Goal: Task Accomplishment & Management: Use online tool/utility

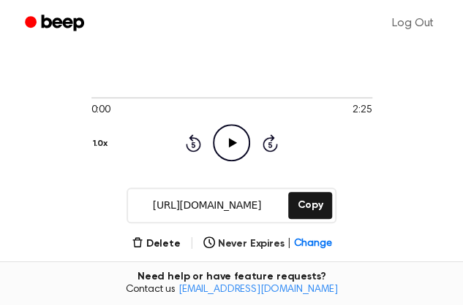
scroll to position [58, 0]
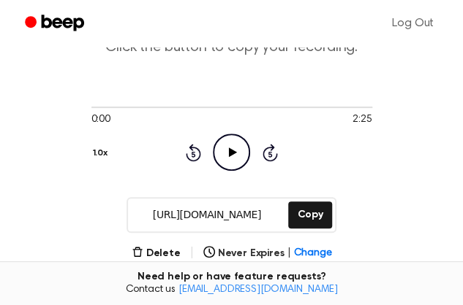
click at [229, 148] on icon at bounding box center [233, 153] width 8 height 10
click at [316, 222] on button "Copy" at bounding box center [309, 215] width 43 height 27
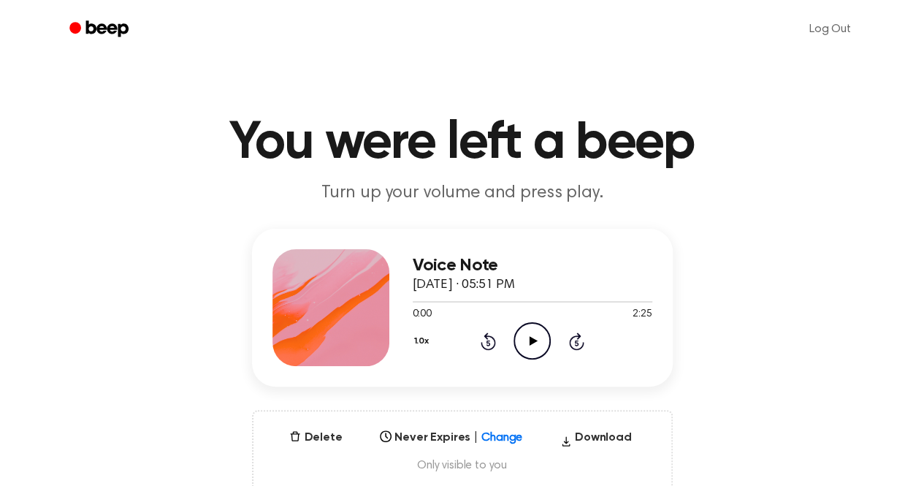
click at [532, 342] on icon at bounding box center [534, 341] width 8 height 10
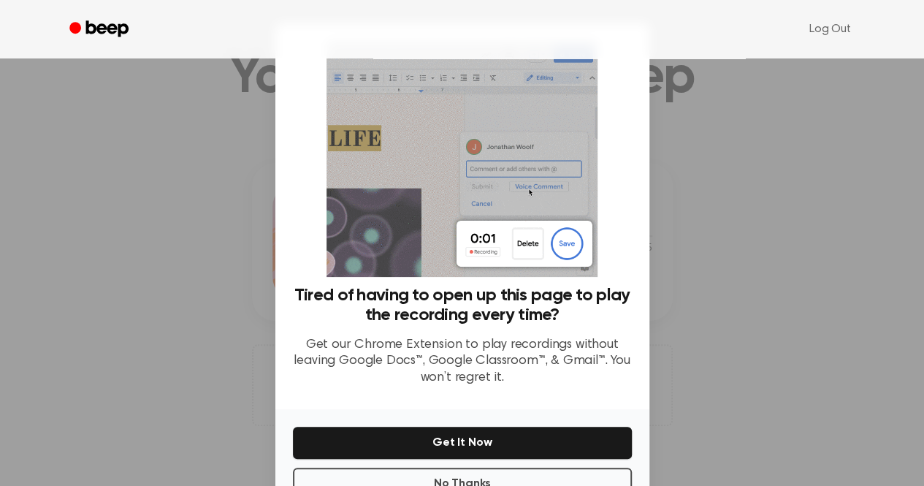
scroll to position [45, 0]
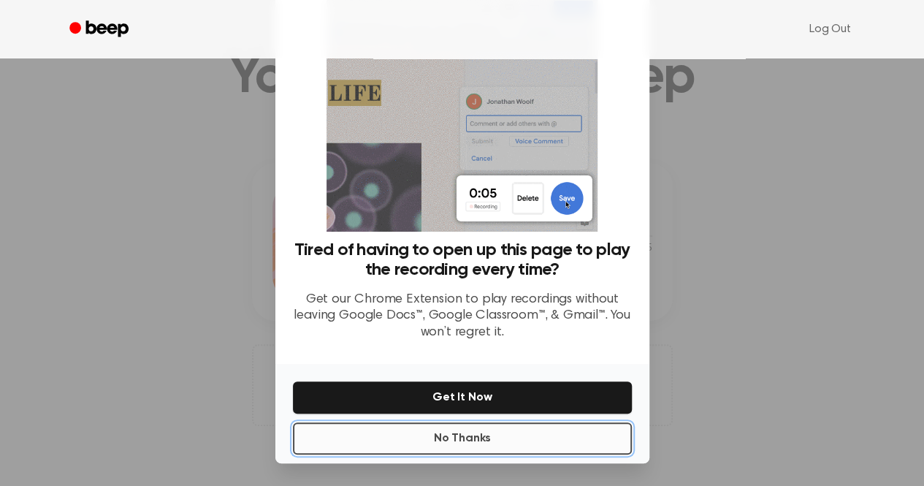
click at [463, 444] on button "No Thanks" at bounding box center [462, 438] width 339 height 32
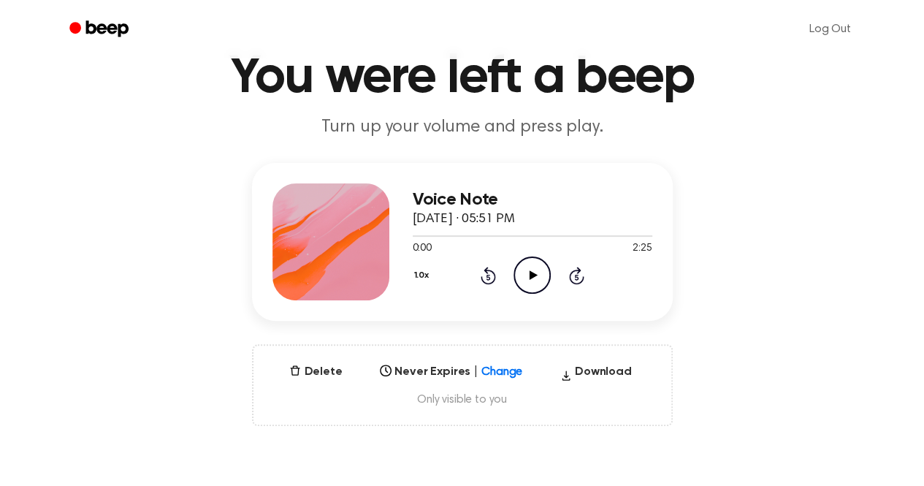
click at [538, 284] on icon "Play Audio" at bounding box center [532, 275] width 37 height 37
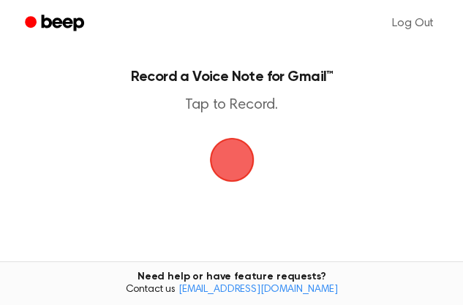
click at [232, 170] on span "button" at bounding box center [231, 160] width 41 height 41
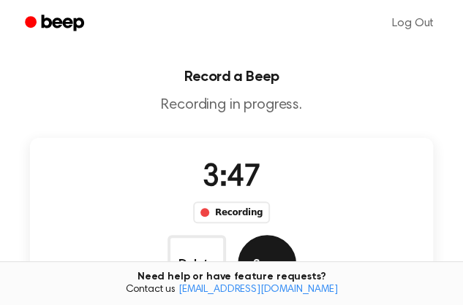
click at [296, 235] on button "Save" at bounding box center [267, 264] width 58 height 58
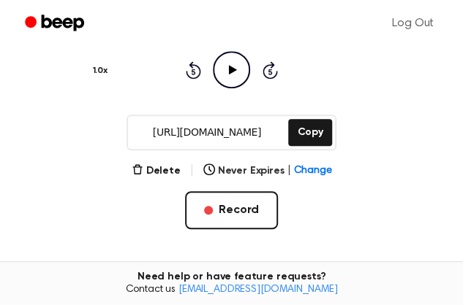
scroll to position [143, 0]
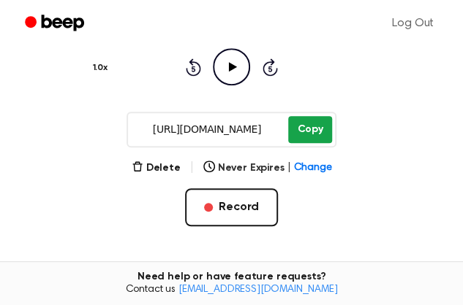
click at [309, 130] on button "Copy" at bounding box center [309, 129] width 43 height 27
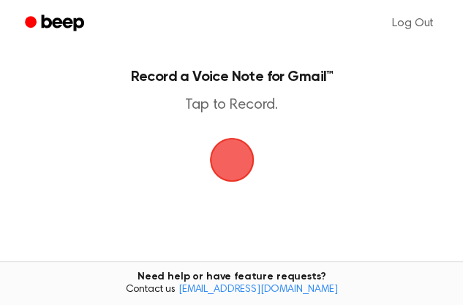
click at [227, 172] on span "button" at bounding box center [231, 160] width 72 height 72
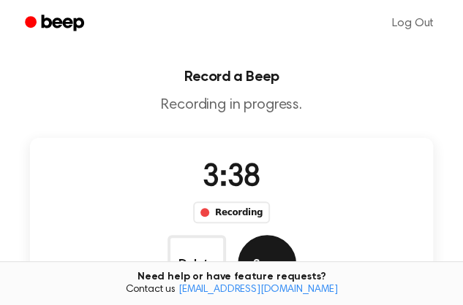
click at [296, 235] on button "Save" at bounding box center [267, 264] width 58 height 58
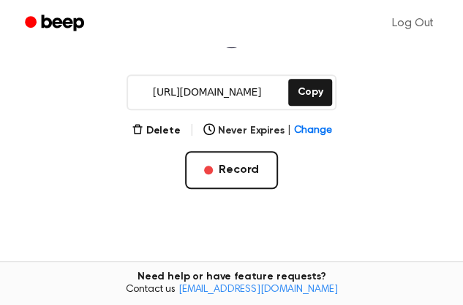
scroll to position [181, 0]
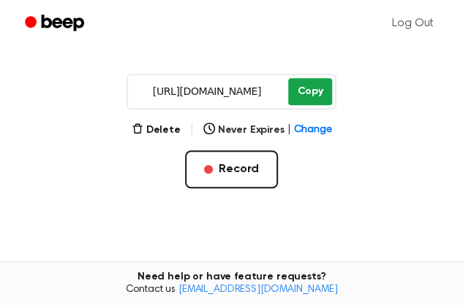
click at [307, 100] on button "Copy" at bounding box center [309, 91] width 43 height 27
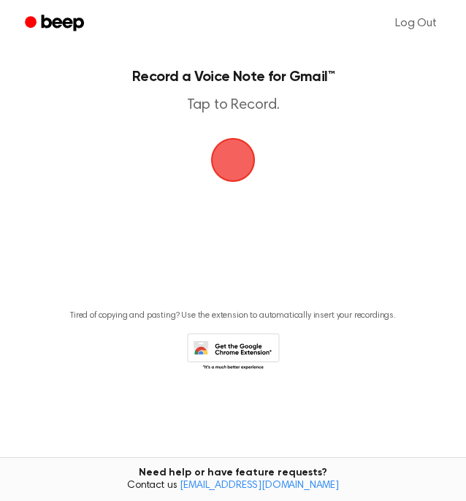
click at [235, 169] on span "button" at bounding box center [233, 160] width 63 height 63
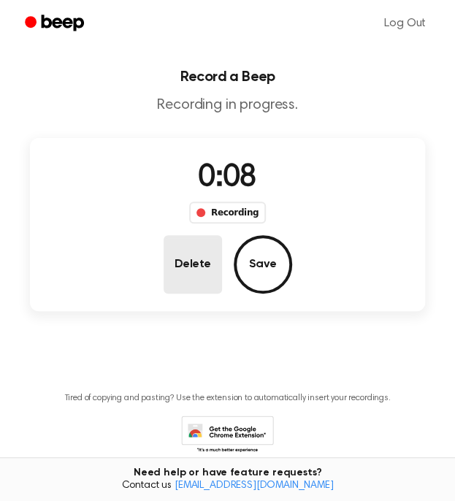
click at [184, 255] on button "Delete" at bounding box center [193, 264] width 58 height 58
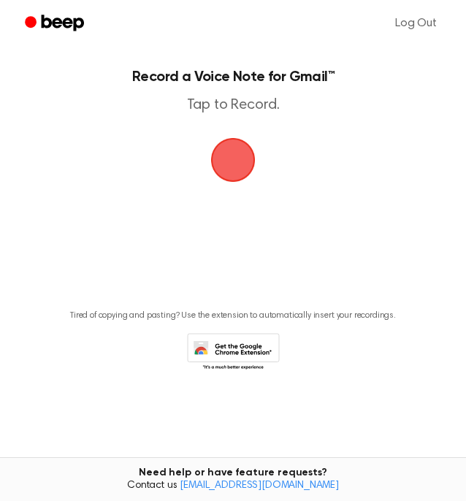
click at [238, 163] on span "button" at bounding box center [233, 160] width 64 height 64
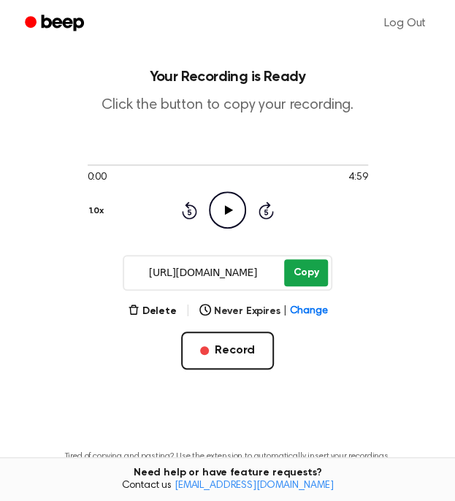
click at [292, 274] on button "Copy" at bounding box center [305, 272] width 43 height 27
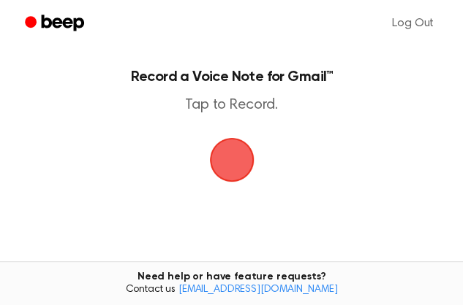
click at [233, 177] on span "button" at bounding box center [232, 160] width 66 height 66
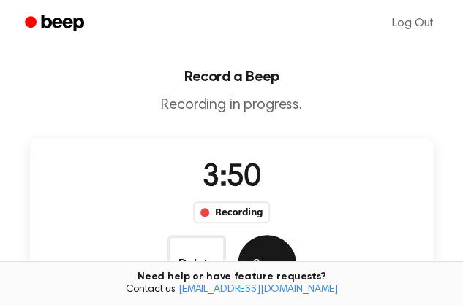
click at [296, 235] on button "Save" at bounding box center [267, 264] width 58 height 58
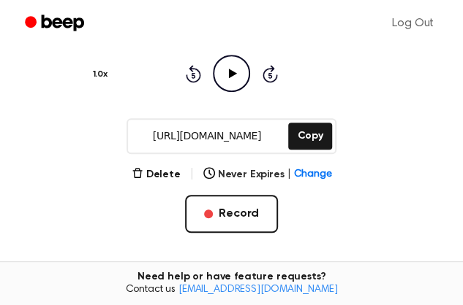
scroll to position [137, 0]
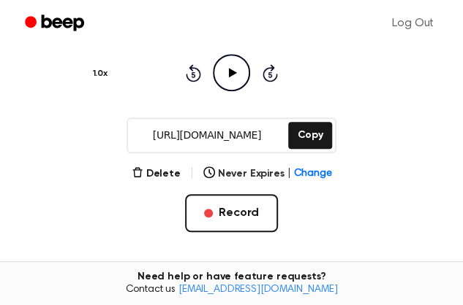
click at [268, 144] on input "https://beep.audio/nghCfPs" at bounding box center [206, 135] width 157 height 33
click at [300, 143] on button "Copy" at bounding box center [309, 135] width 43 height 27
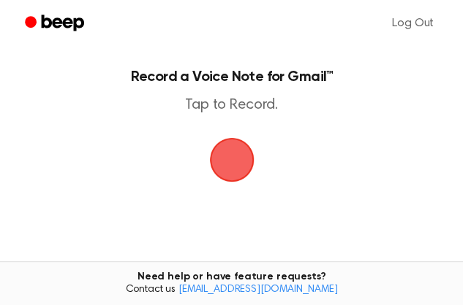
click at [224, 166] on span "button" at bounding box center [231, 160] width 45 height 45
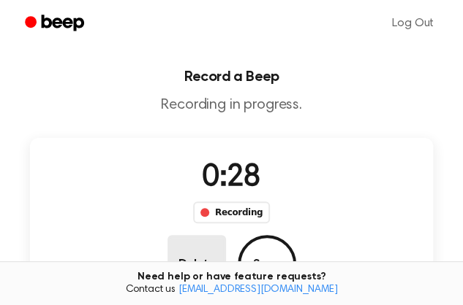
click at [226, 235] on button "Delete" at bounding box center [196, 264] width 58 height 58
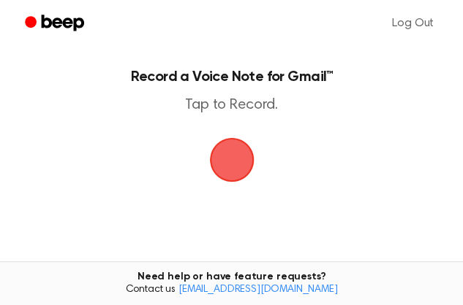
click at [229, 181] on span "button" at bounding box center [231, 160] width 41 height 41
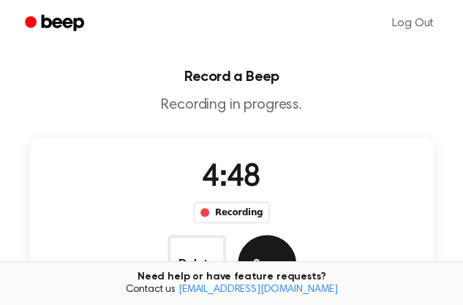
click at [296, 235] on button "Save" at bounding box center [267, 264] width 58 height 58
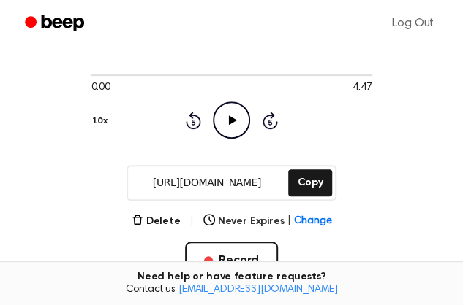
scroll to position [107, 0]
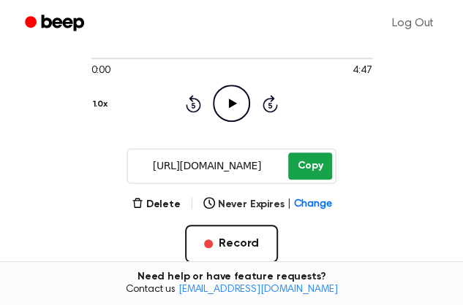
click at [303, 169] on button "Copy" at bounding box center [309, 166] width 43 height 27
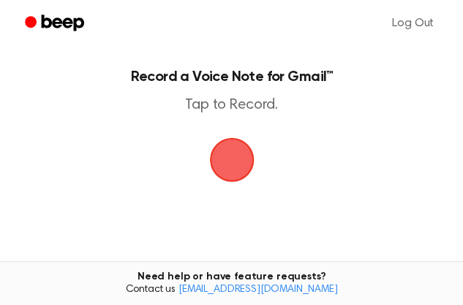
click at [232, 175] on span "button" at bounding box center [231, 160] width 41 height 41
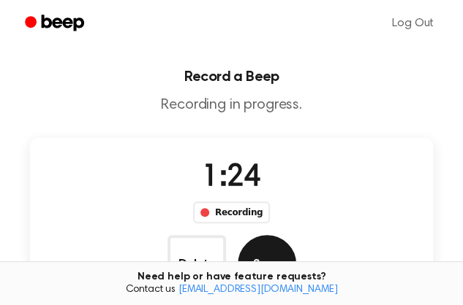
click at [296, 235] on button "Save" at bounding box center [267, 264] width 58 height 58
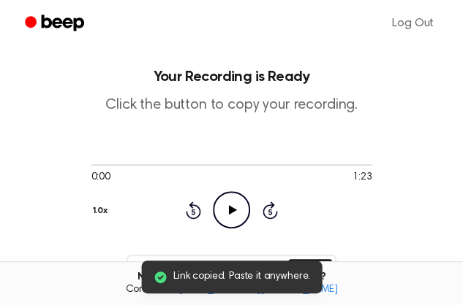
click at [213, 191] on icon "Play Audio" at bounding box center [231, 209] width 37 height 37
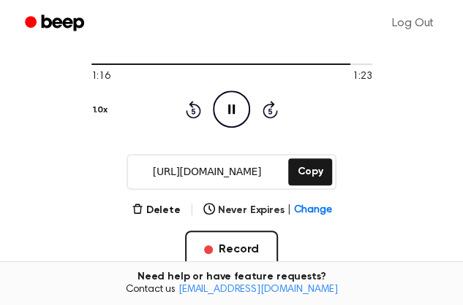
scroll to position [133, 0]
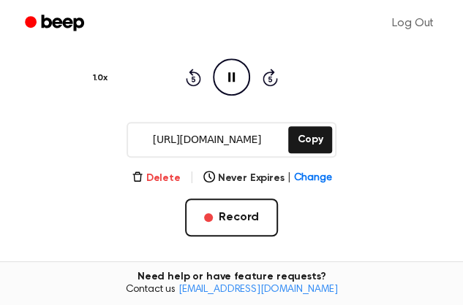
click at [154, 185] on button "Delete" at bounding box center [156, 178] width 49 height 15
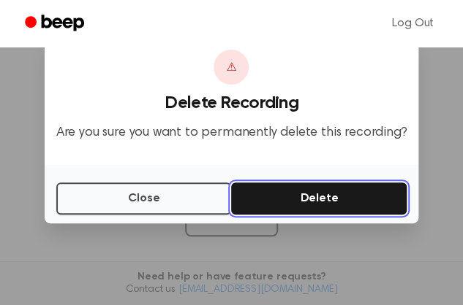
click at [361, 202] on button "Delete" at bounding box center [318, 199] width 175 height 32
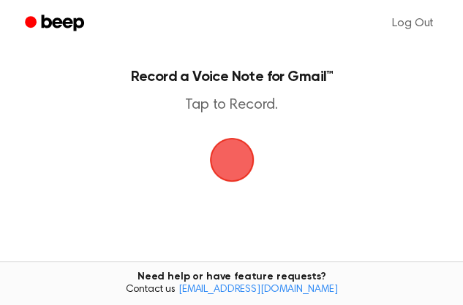
click at [235, 164] on span "button" at bounding box center [231, 160] width 41 height 41
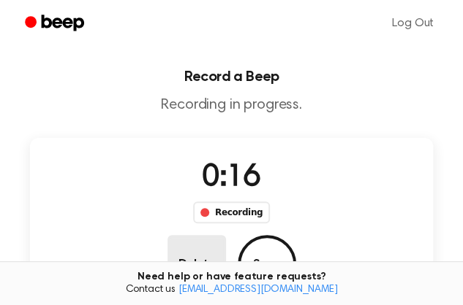
click at [226, 235] on button "Delete" at bounding box center [196, 264] width 58 height 58
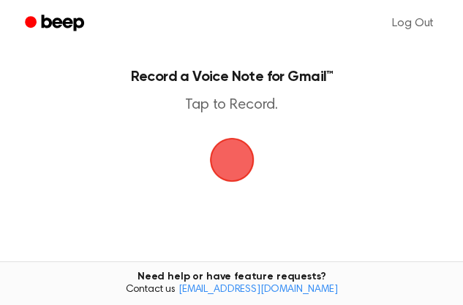
click at [232, 181] on span "button" at bounding box center [231, 160] width 41 height 41
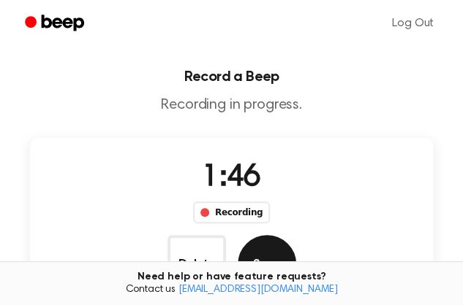
click at [296, 235] on button "Save" at bounding box center [267, 264] width 58 height 58
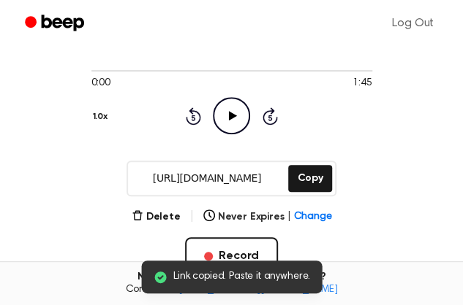
scroll to position [104, 0]
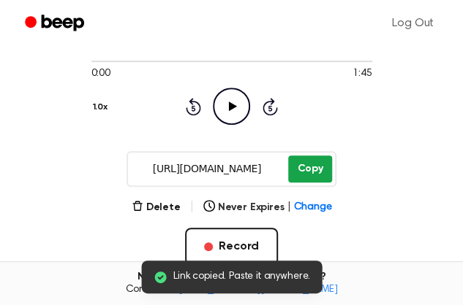
click at [301, 169] on button "Copy" at bounding box center [309, 169] width 43 height 27
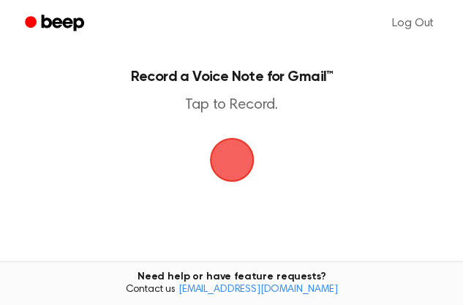
click at [240, 169] on span "button" at bounding box center [231, 160] width 41 height 41
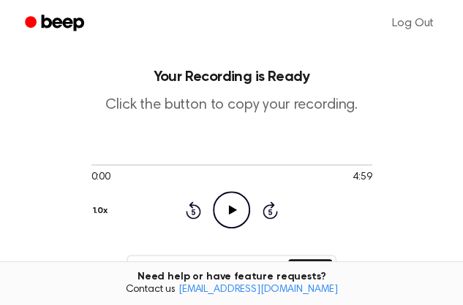
click at [213, 201] on icon "Play Audio" at bounding box center [231, 209] width 37 height 37
click at [345, 170] on div at bounding box center [231, 165] width 281 height 12
drag, startPoint x: 245, startPoint y: 183, endPoint x: 294, endPoint y: 190, distance: 49.4
click at [294, 186] on div "0:02 4:59 Your browser does not support the [object Object] element." at bounding box center [231, 172] width 281 height 27
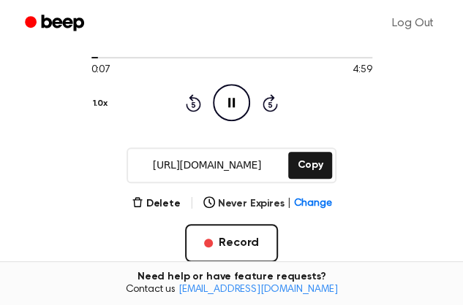
scroll to position [114, 0]
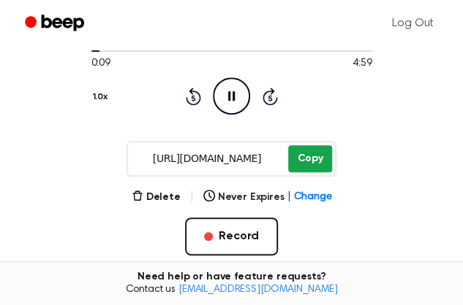
click at [305, 164] on button "Copy" at bounding box center [309, 158] width 43 height 27
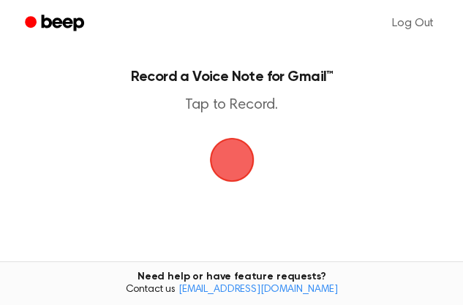
click at [229, 179] on span "button" at bounding box center [232, 160] width 64 height 64
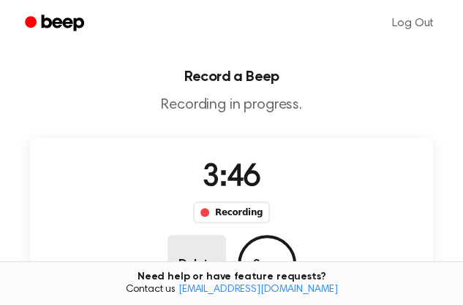
click at [226, 235] on button "Delete" at bounding box center [196, 264] width 58 height 58
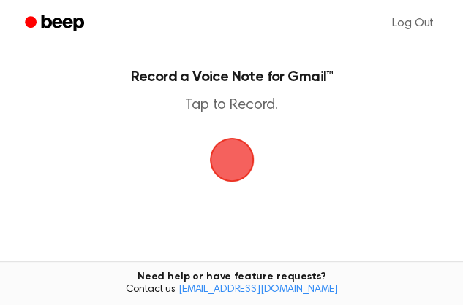
click at [229, 178] on span "button" at bounding box center [231, 159] width 67 height 67
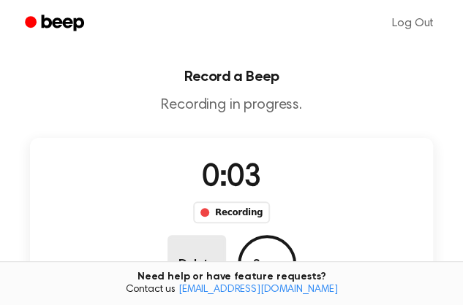
click at [226, 235] on button "Delete" at bounding box center [196, 264] width 58 height 58
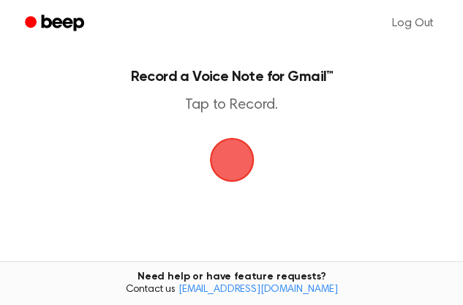
click at [235, 178] on span "button" at bounding box center [231, 160] width 58 height 58
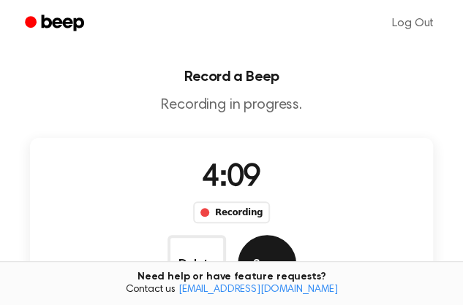
click at [296, 235] on button "Save" at bounding box center [267, 264] width 58 height 58
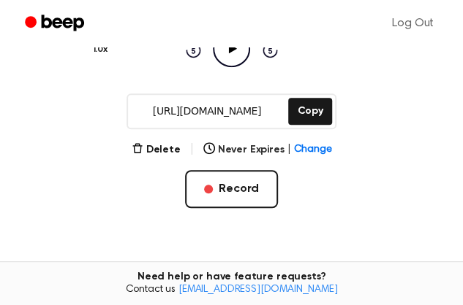
scroll to position [160, 0]
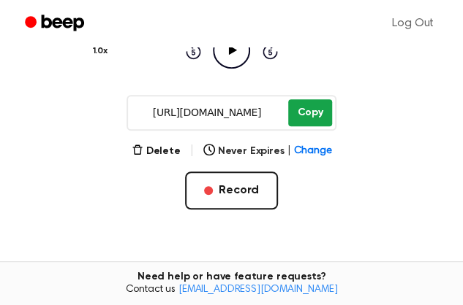
click at [306, 115] on button "Copy" at bounding box center [309, 112] width 43 height 27
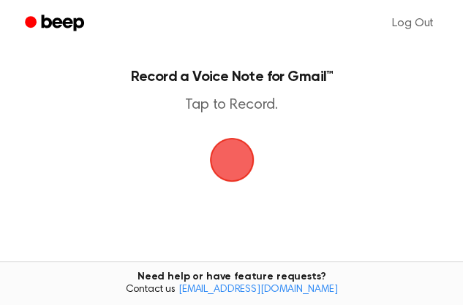
click at [229, 170] on span "button" at bounding box center [231, 160] width 75 height 75
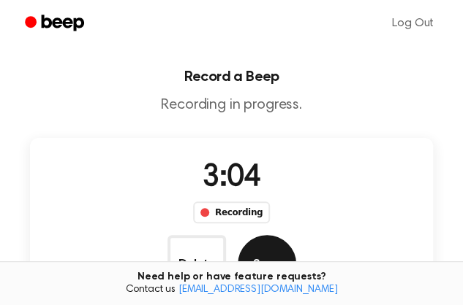
click at [296, 235] on button "Save" at bounding box center [267, 264] width 58 height 58
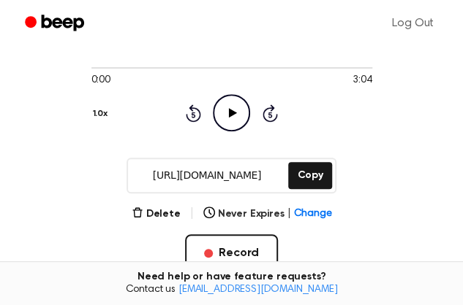
scroll to position [113, 0]
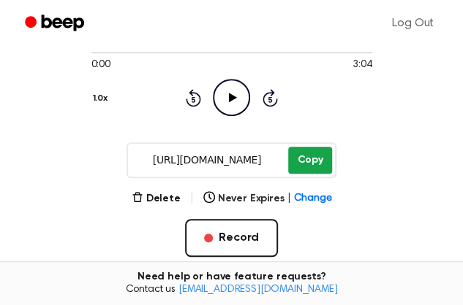
click at [305, 165] on button "Copy" at bounding box center [309, 160] width 43 height 27
